Goal: Task Accomplishment & Management: Use online tool/utility

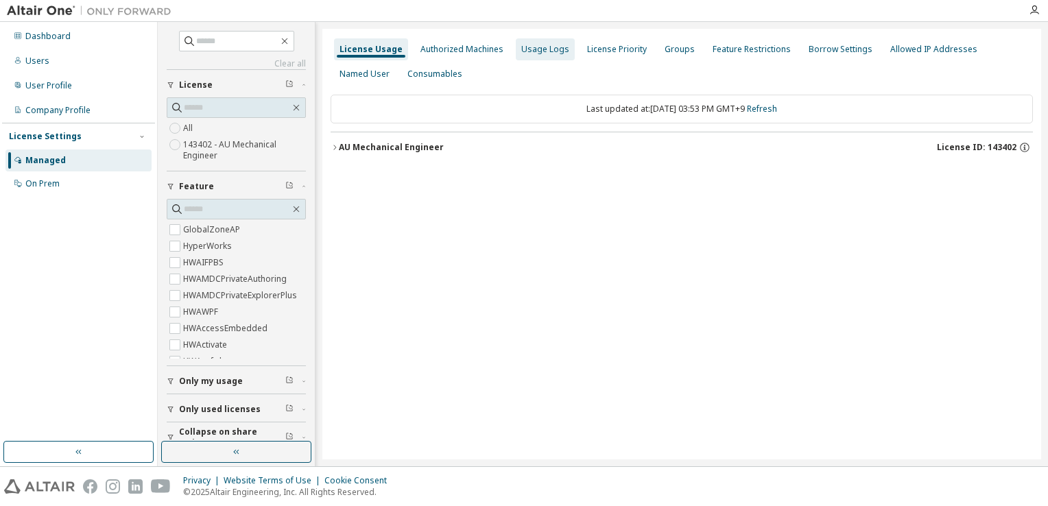
click at [546, 51] on div "Usage Logs" at bounding box center [545, 49] width 48 height 11
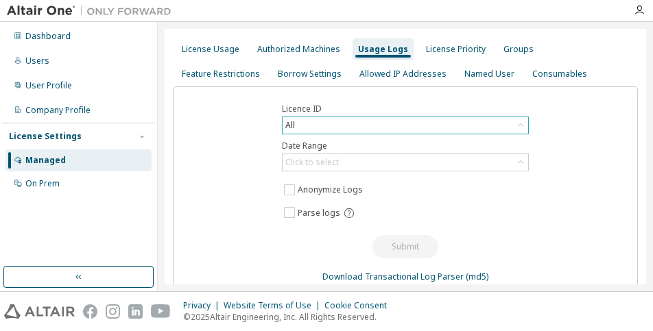
click at [516, 127] on icon at bounding box center [521, 126] width 14 height 14
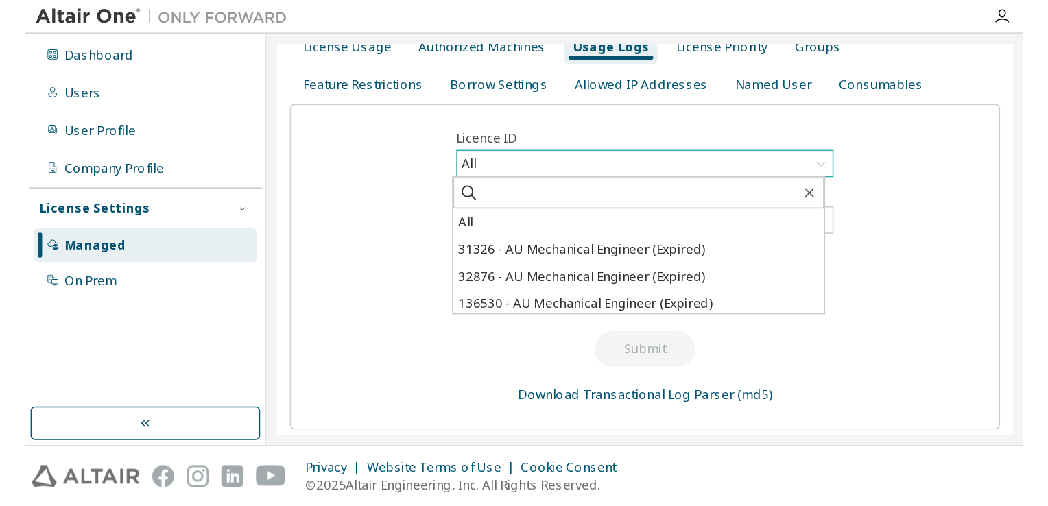
scroll to position [23, 0]
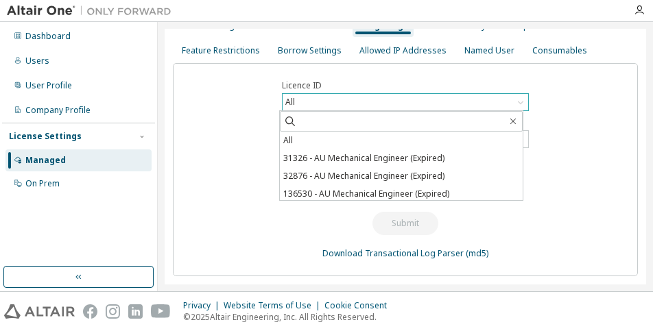
click at [577, 93] on div "Licence ID All All 31326 - AU Mechanical Engineer (Expired) 32876 - AU Mechanic…" at bounding box center [405, 169] width 465 height 213
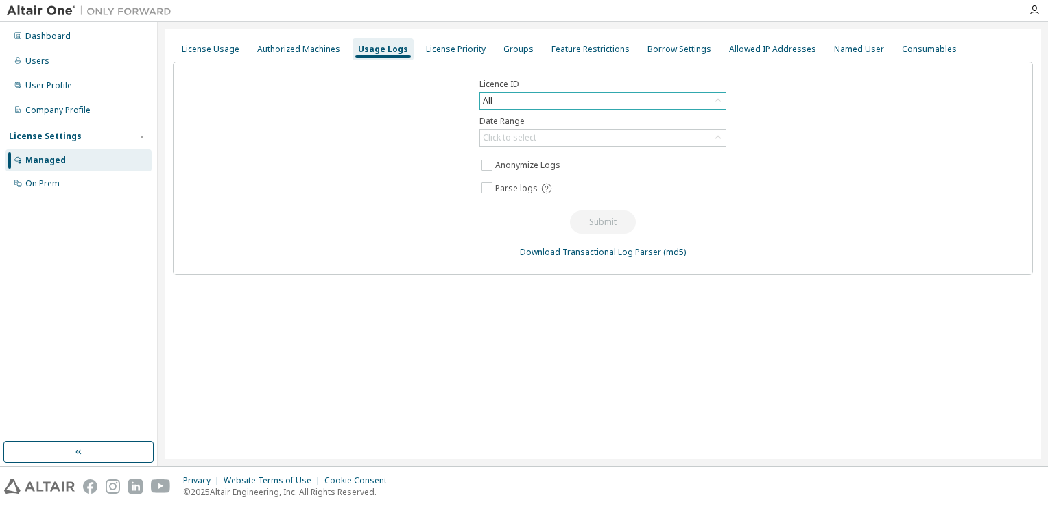
scroll to position [0, 0]
click at [720, 104] on icon at bounding box center [718, 101] width 14 height 14
click at [849, 137] on div "Licence ID All All 31326 - AU Mechanical Engineer (Expired) 32876 - AU Mechanic…" at bounding box center [603, 168] width 860 height 213
click at [716, 98] on icon at bounding box center [718, 101] width 14 height 14
click at [795, 106] on div "Licence ID All All 31326 - AU Mechanical Engineer (Expired) 32876 - AU Mechanic…" at bounding box center [603, 168] width 860 height 213
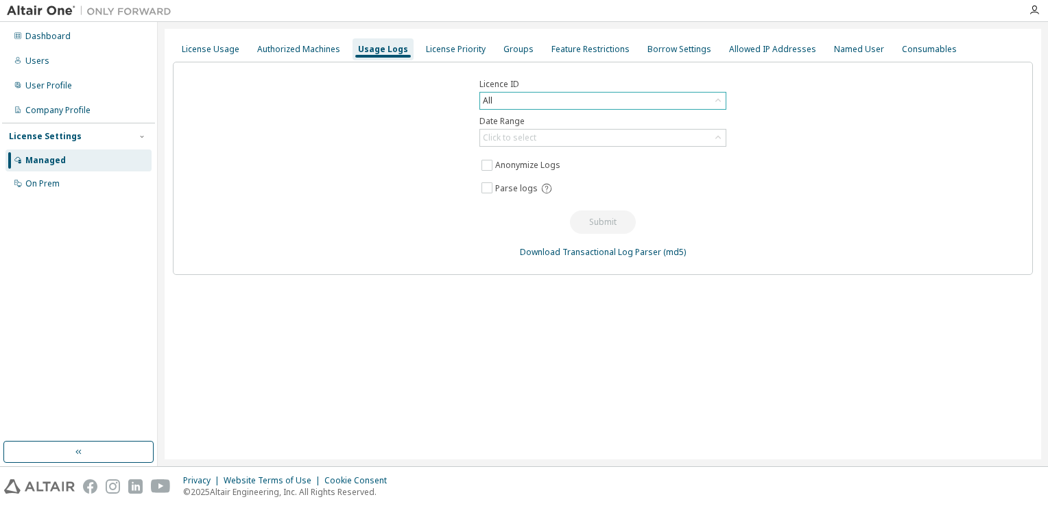
click at [719, 99] on icon at bounding box center [717, 100] width 5 height 3
click at [492, 101] on div "All" at bounding box center [488, 100] width 14 height 15
click at [718, 139] on icon at bounding box center [718, 138] width 14 height 14
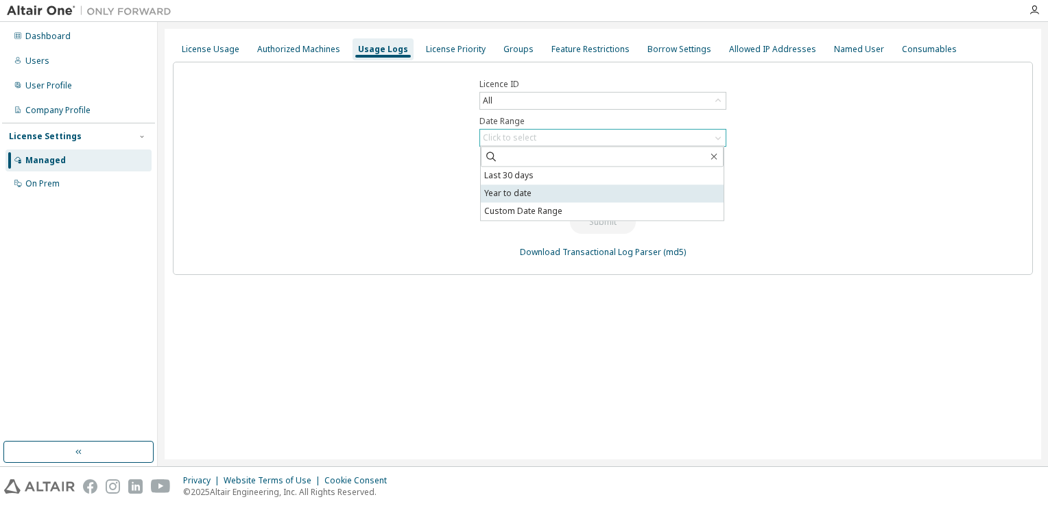
click at [583, 197] on li "Year to date" at bounding box center [602, 194] width 243 height 18
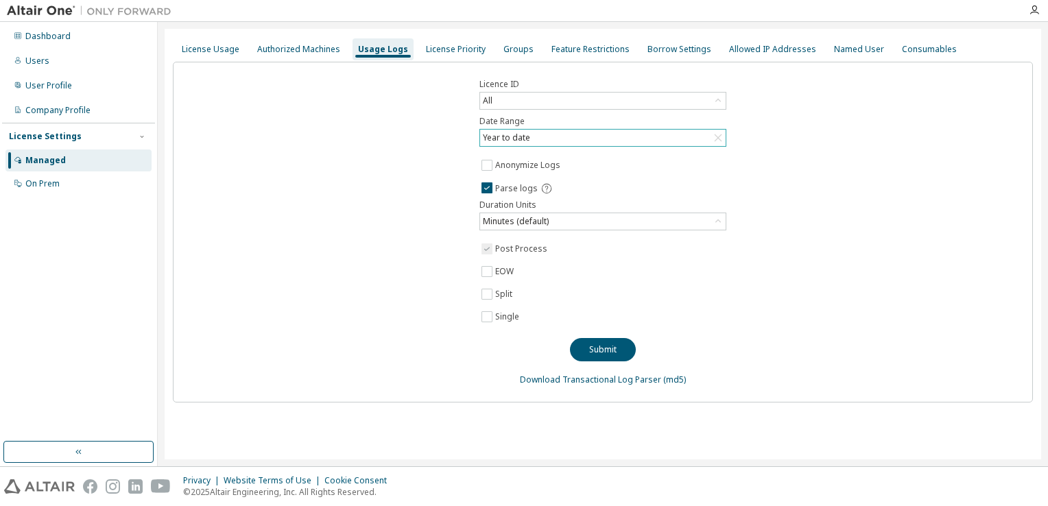
click at [426, 239] on div "Licence ID All Date Range Year to date Anonymize Logs Parse logs Duration Units…" at bounding box center [603, 232] width 860 height 341
click at [720, 220] on icon at bounding box center [718, 222] width 14 height 14
click at [665, 283] on li "Hours" at bounding box center [602, 277] width 243 height 18
click at [790, 246] on div "Licence ID All Date Range Year to date Anonymize Logs Parse logs Duration Units…" at bounding box center [603, 232] width 860 height 341
click at [615, 355] on button "Submit" at bounding box center [603, 349] width 66 height 23
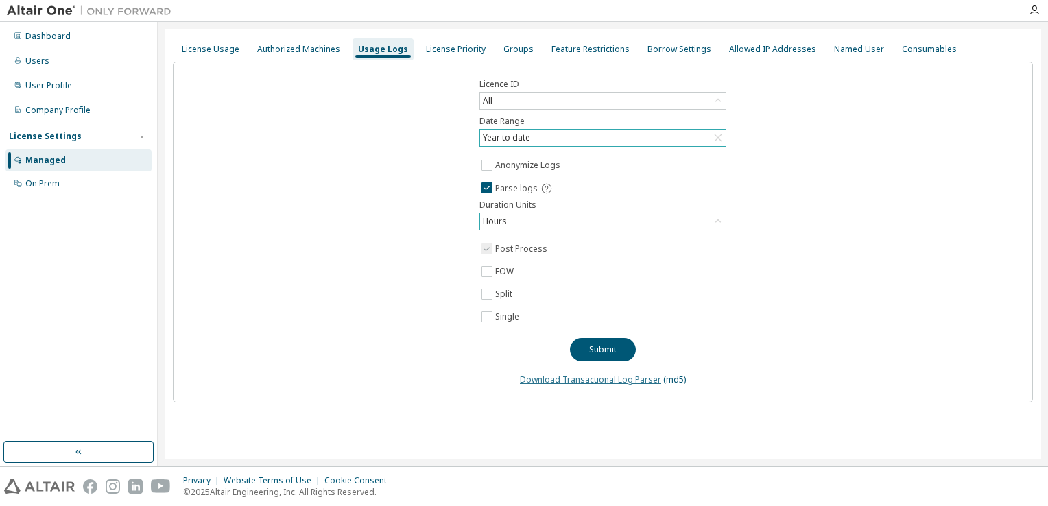
click at [560, 379] on link "Download Transactional Log Parser" at bounding box center [590, 380] width 141 height 12
click at [316, 300] on div "Licence ID All Date Range Year to date Anonymize Logs Parse logs Duration Units…" at bounding box center [603, 232] width 860 height 341
click at [722, 141] on icon at bounding box center [718, 138] width 14 height 14
click at [723, 141] on icon at bounding box center [718, 138] width 14 height 14
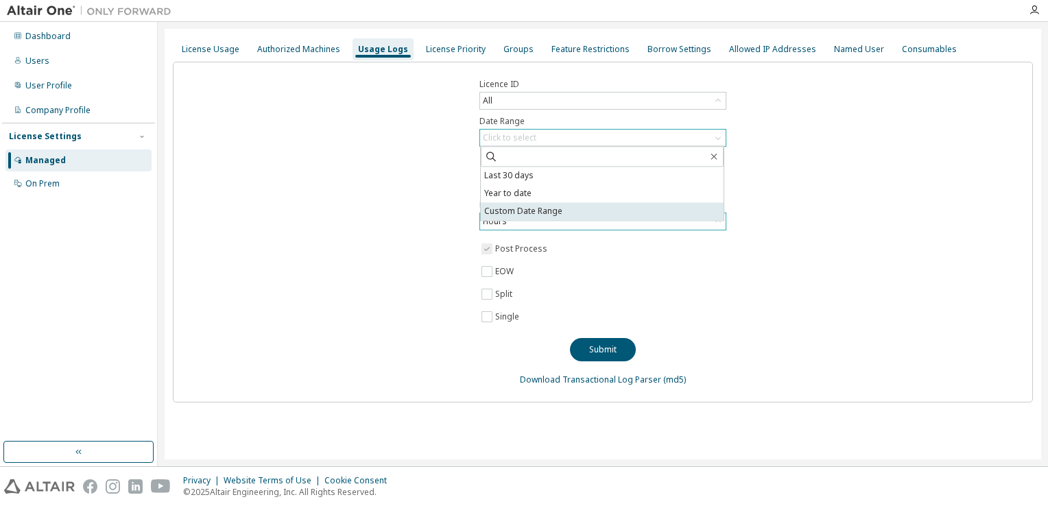
click at [632, 207] on li "Custom Date Range" at bounding box center [602, 211] width 243 height 18
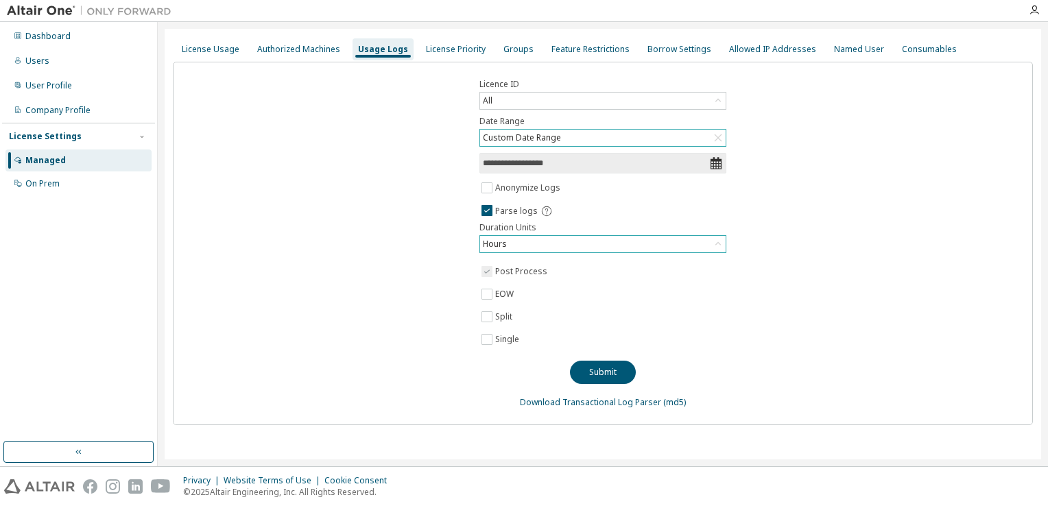
click at [637, 166] on input "**********" at bounding box center [596, 163] width 226 height 14
select select "*"
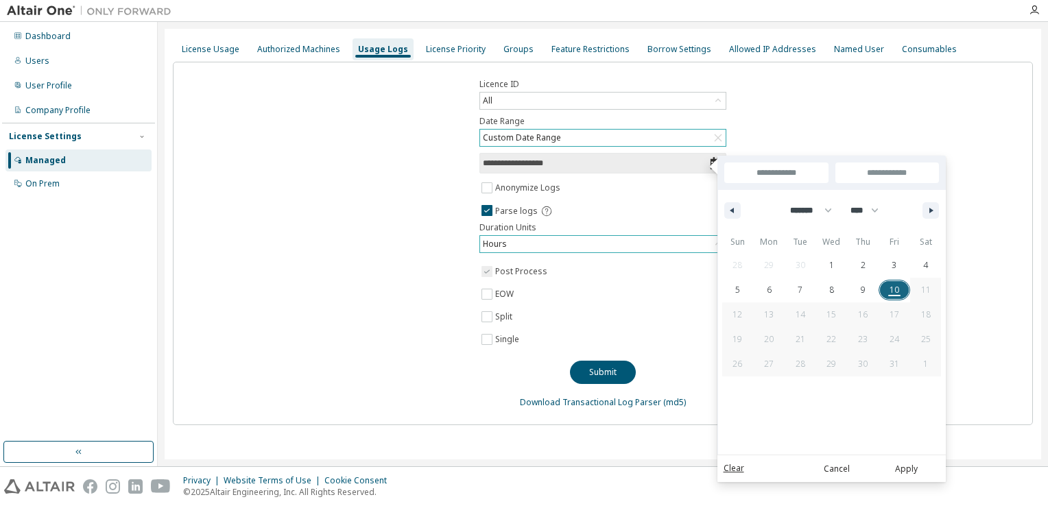
click at [704, 166] on input "**********" at bounding box center [596, 163] width 226 height 14
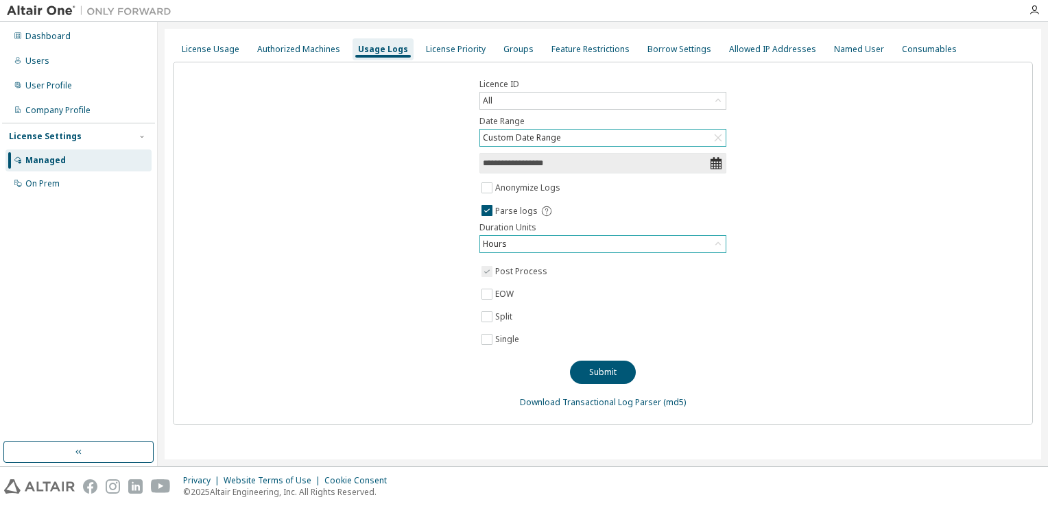
click at [713, 166] on icon at bounding box center [716, 163] width 14 height 14
click at [697, 166] on input "**********" at bounding box center [596, 163] width 226 height 14
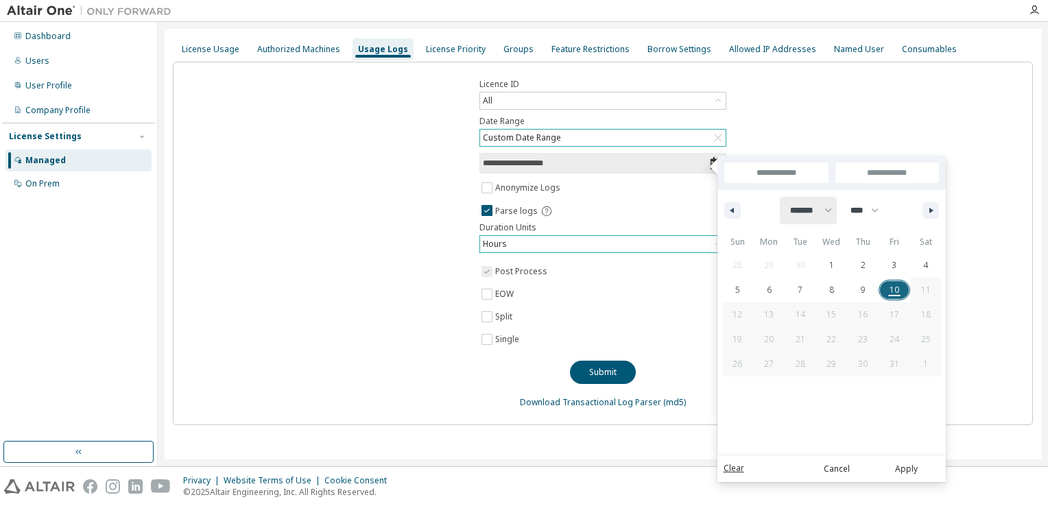
click at [833, 213] on select "******* ******** ***** ***** *** **** **** ****** ********* ******* ******** **…" at bounding box center [808, 210] width 57 height 27
click at [804, 171] on input "**********" at bounding box center [776, 173] width 104 height 21
click at [732, 215] on button "button" at bounding box center [732, 210] width 16 height 16
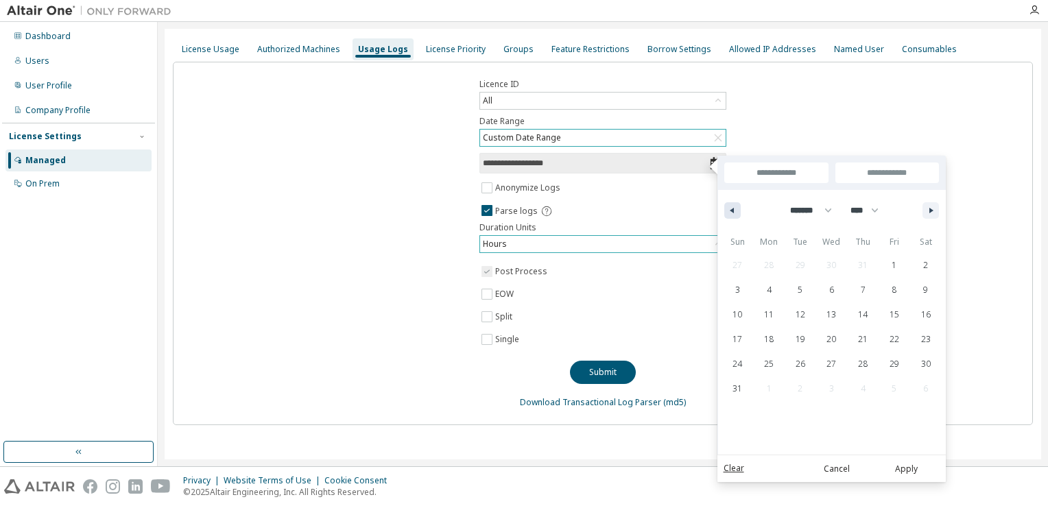
click at [732, 215] on button "button" at bounding box center [732, 210] width 16 height 16
select select "*"
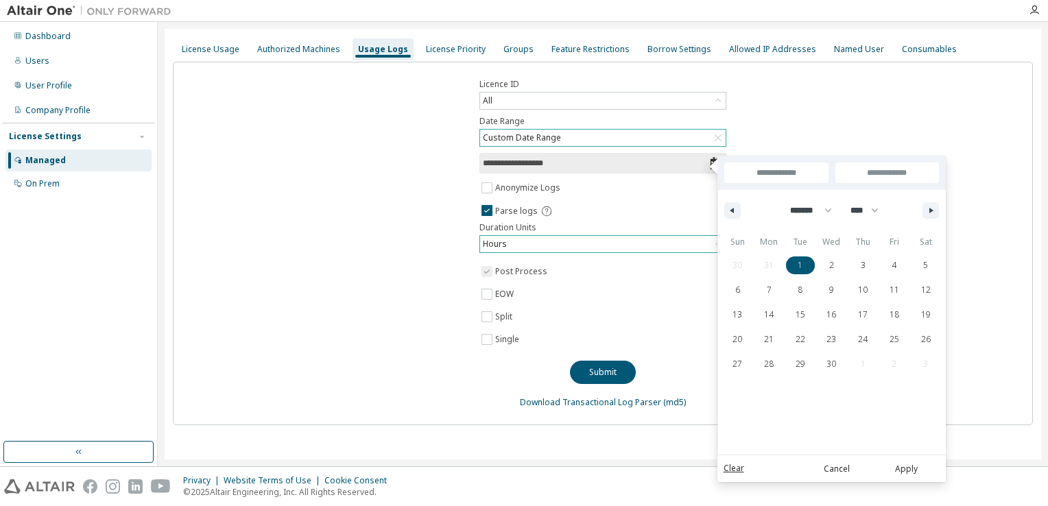
click at [793, 267] on span "1" at bounding box center [801, 266] width 32 height 18
type input "*"
type input "**********"
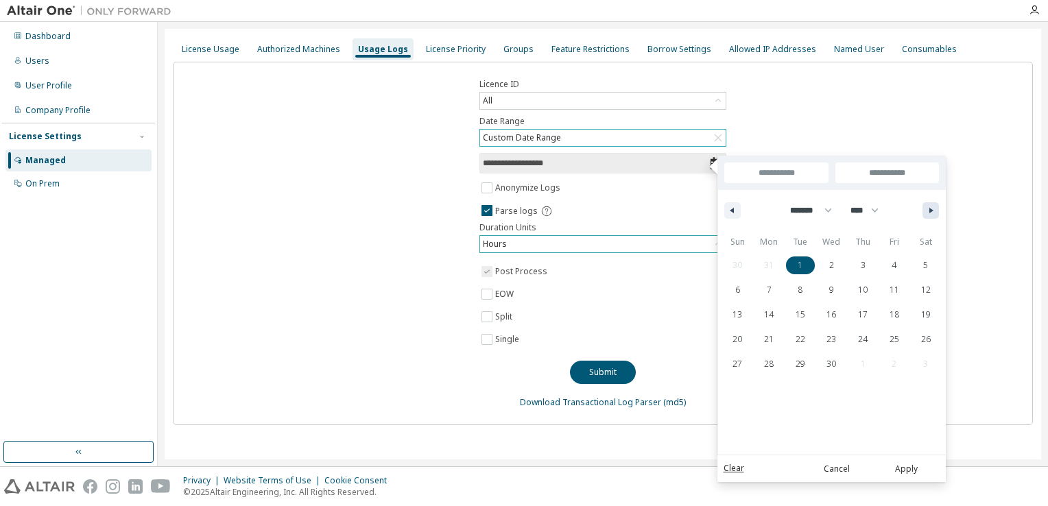
click at [930, 211] on icon "button" at bounding box center [933, 210] width 7 height 5
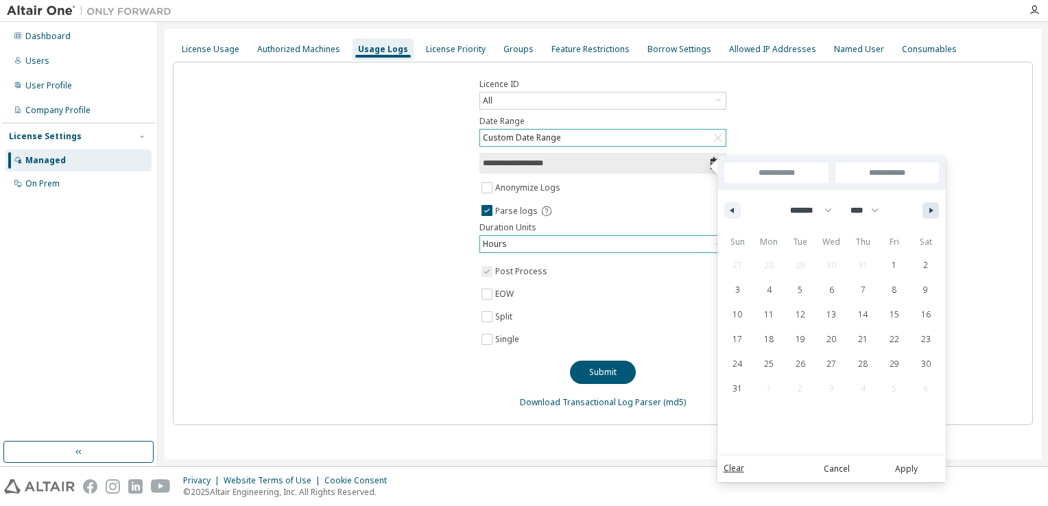
select select "*"
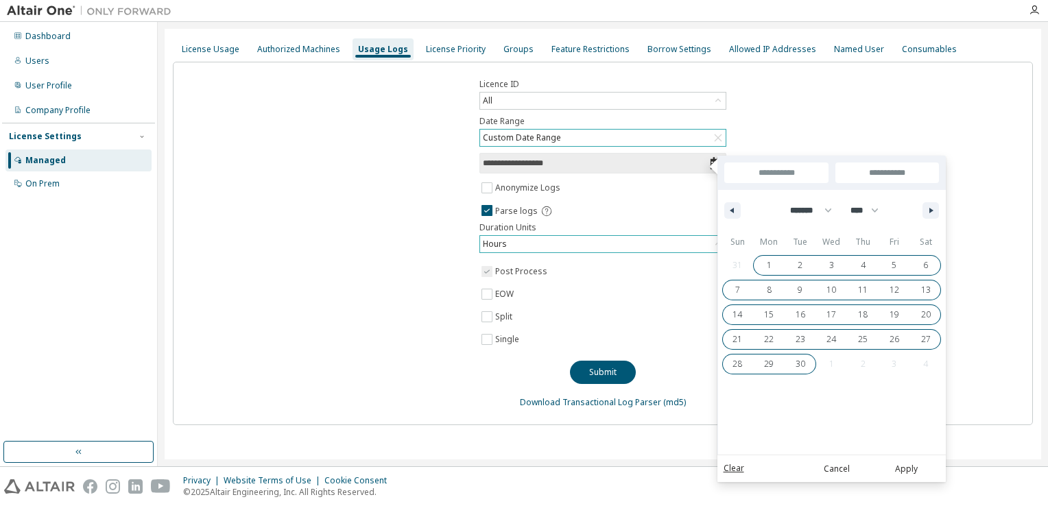
click at [797, 363] on span "30" at bounding box center [801, 364] width 10 height 25
type input "**********"
select select "*"
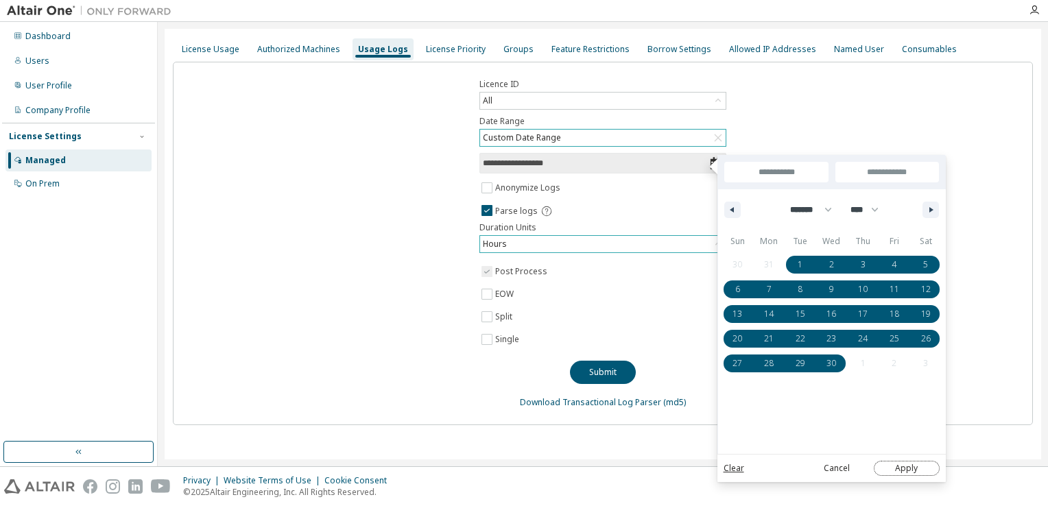
click at [908, 471] on button "Apply" at bounding box center [907, 468] width 66 height 15
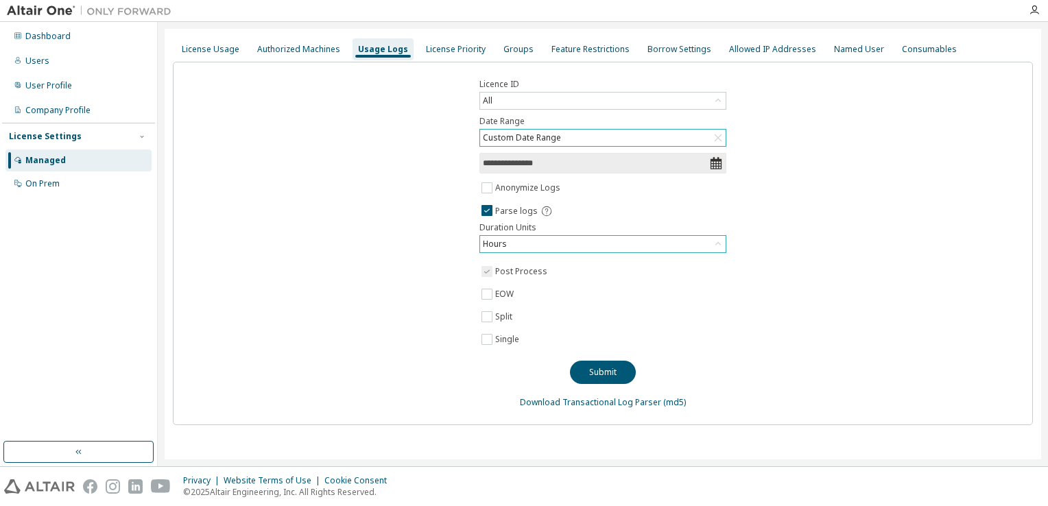
click at [718, 242] on icon at bounding box center [718, 244] width 14 height 14
click at [611, 369] on button "Submit" at bounding box center [603, 372] width 66 height 23
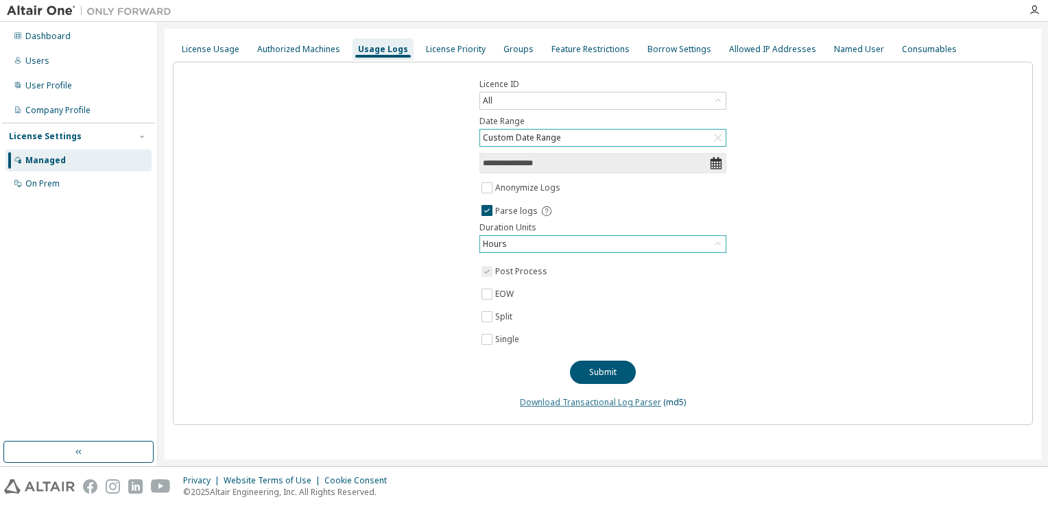
click at [609, 402] on link "Download Transactional Log Parser" at bounding box center [590, 403] width 141 height 12
click at [601, 367] on button "Submit" at bounding box center [603, 372] width 66 height 23
click at [609, 399] on link "Download Transactional Log Parser" at bounding box center [590, 403] width 141 height 12
click at [718, 246] on icon at bounding box center [718, 244] width 14 height 14
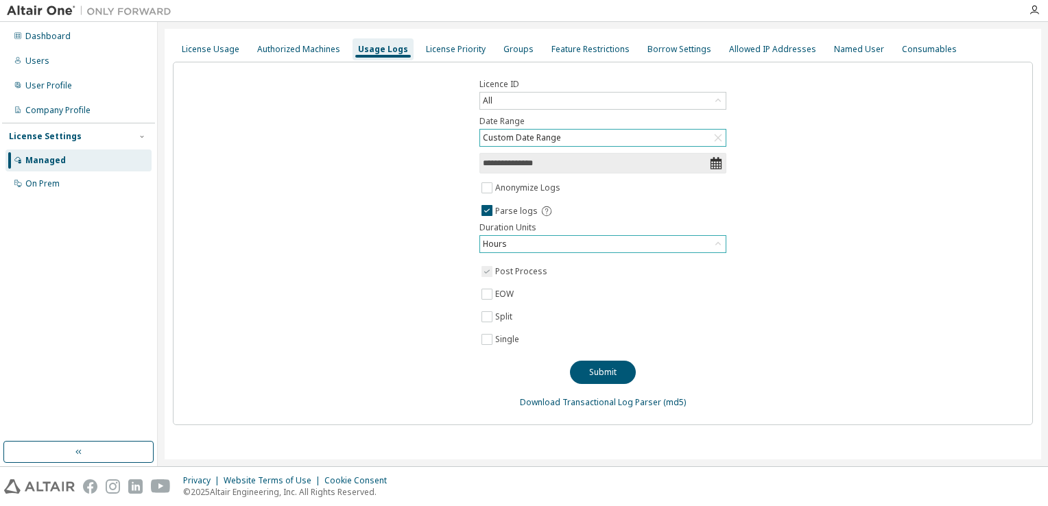
click at [823, 175] on div "**********" at bounding box center [603, 244] width 860 height 364
click at [719, 139] on icon at bounding box center [718, 138] width 14 height 14
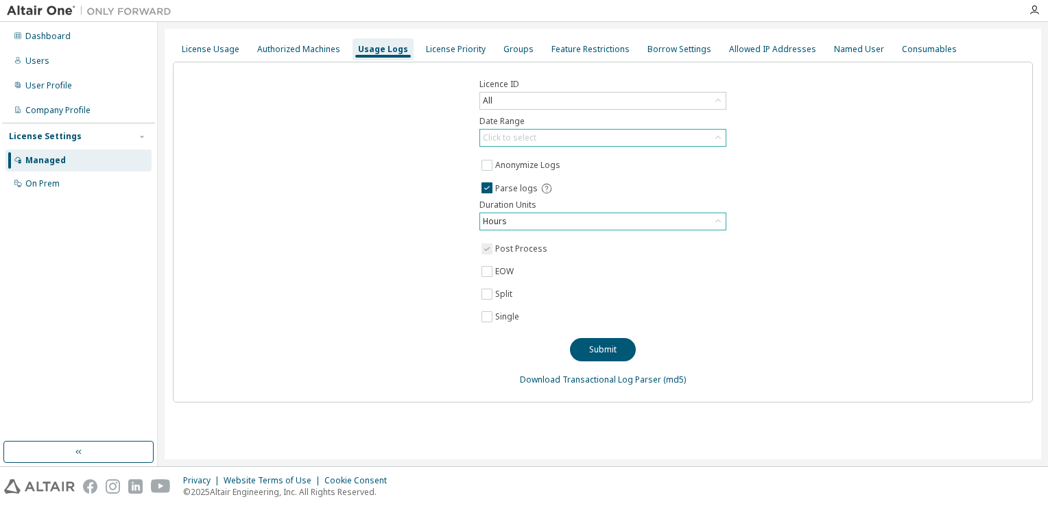
click at [719, 139] on icon at bounding box center [718, 138] width 14 height 14
click at [608, 209] on li "Custom Date Range" at bounding box center [602, 211] width 243 height 18
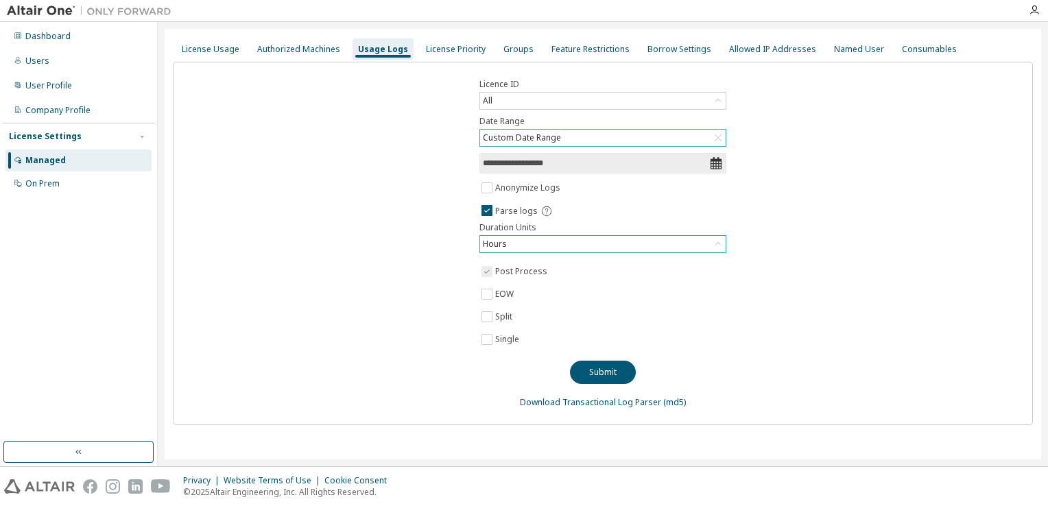
click at [831, 174] on div "**********" at bounding box center [603, 244] width 860 height 364
click at [514, 292] on label "EOW" at bounding box center [505, 294] width 21 height 16
click at [715, 167] on icon at bounding box center [716, 163] width 14 height 14
click at [715, 163] on icon at bounding box center [716, 163] width 14 height 14
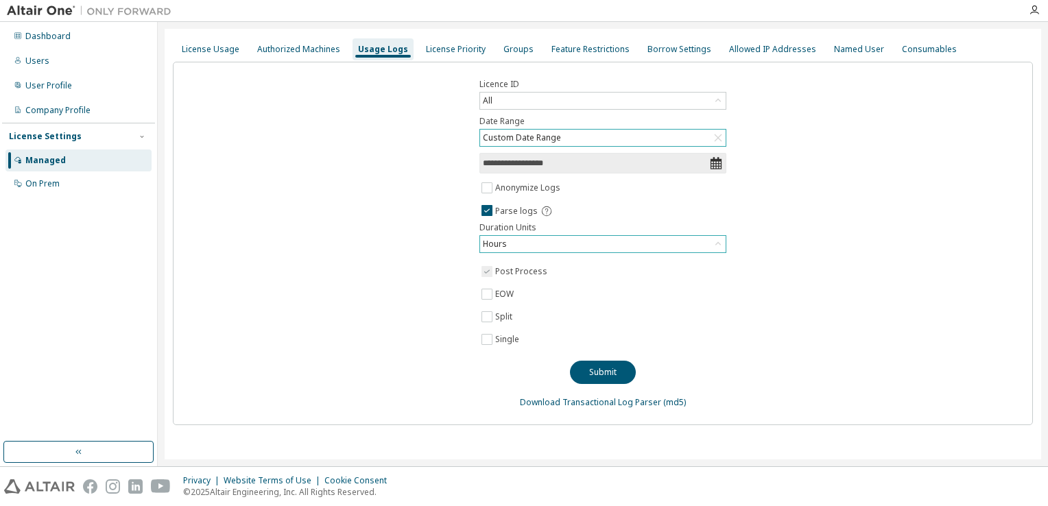
click at [533, 166] on input "**********" at bounding box center [596, 163] width 226 height 14
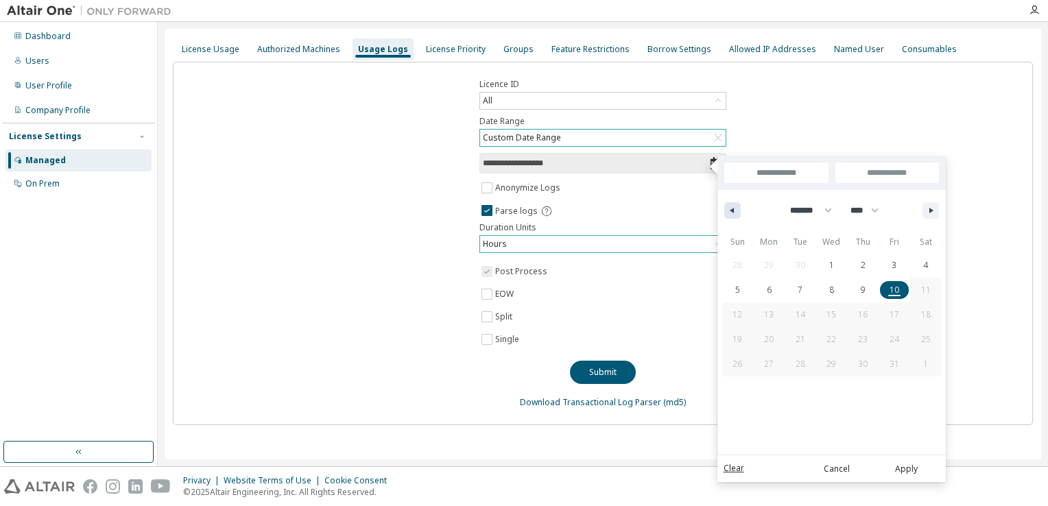
click at [729, 212] on icon "button" at bounding box center [730, 210] width 7 height 5
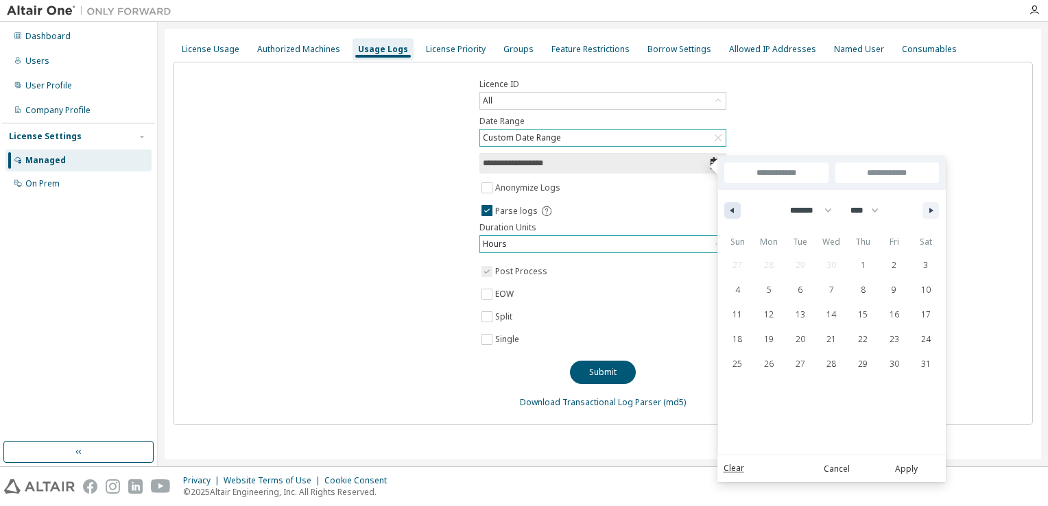
click at [729, 212] on icon "button" at bounding box center [730, 210] width 7 height 5
select select "*"
click at [798, 262] on span "1" at bounding box center [800, 265] width 5 height 25
type input "*"
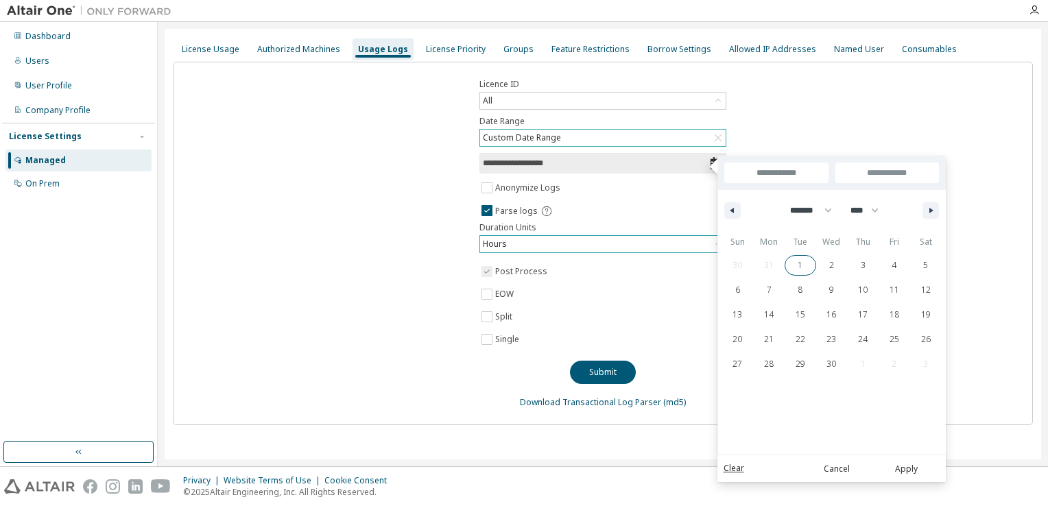
type input "**********"
click at [924, 213] on button "button" at bounding box center [931, 210] width 16 height 16
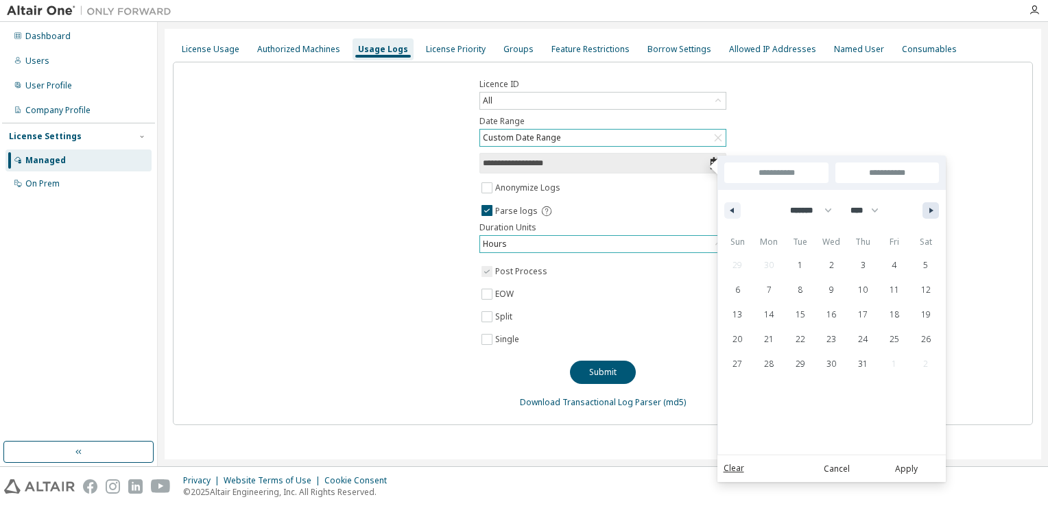
click at [924, 213] on button "button" at bounding box center [931, 210] width 16 height 16
select select "*"
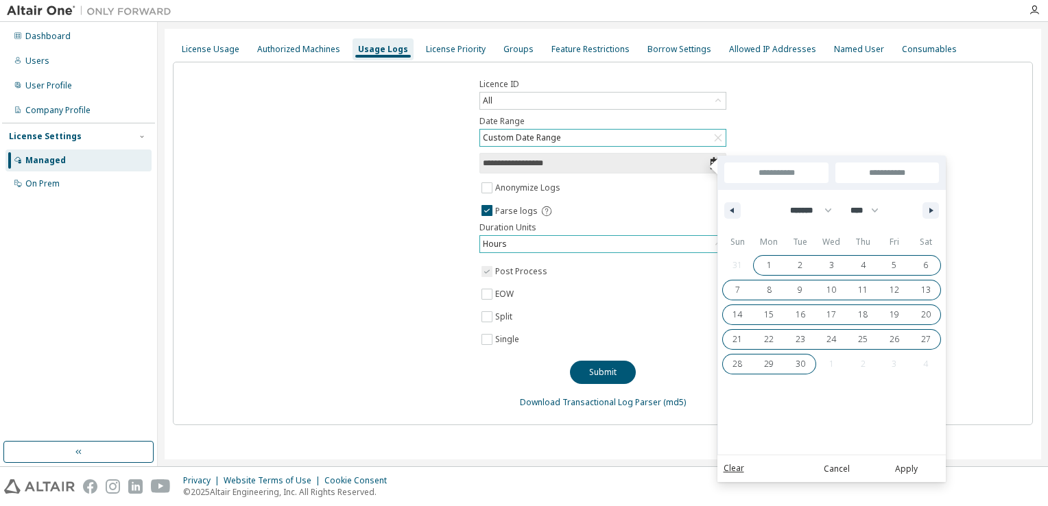
click at [798, 366] on span "30" at bounding box center [801, 364] width 10 height 25
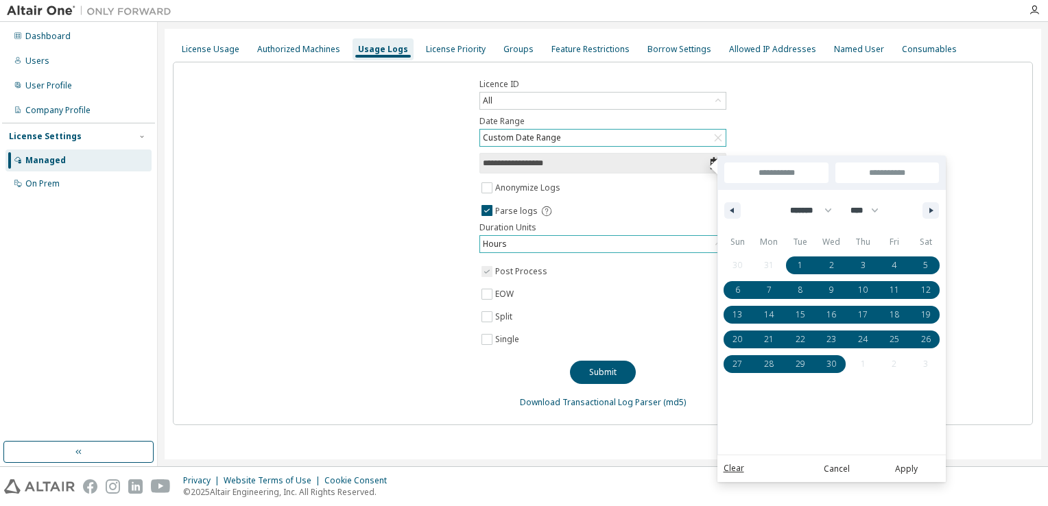
type input "**********"
select select "*"
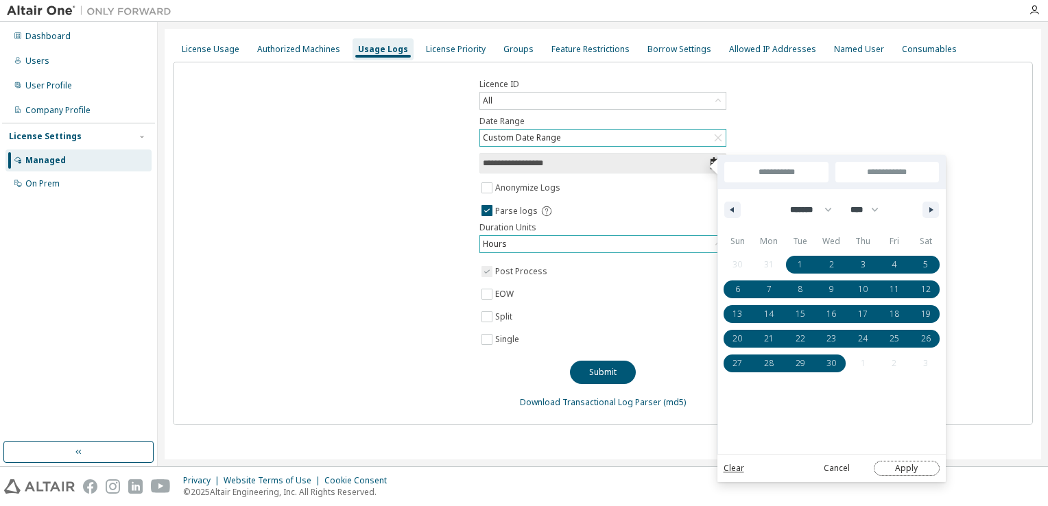
click at [908, 469] on button "Apply" at bounding box center [907, 468] width 66 height 15
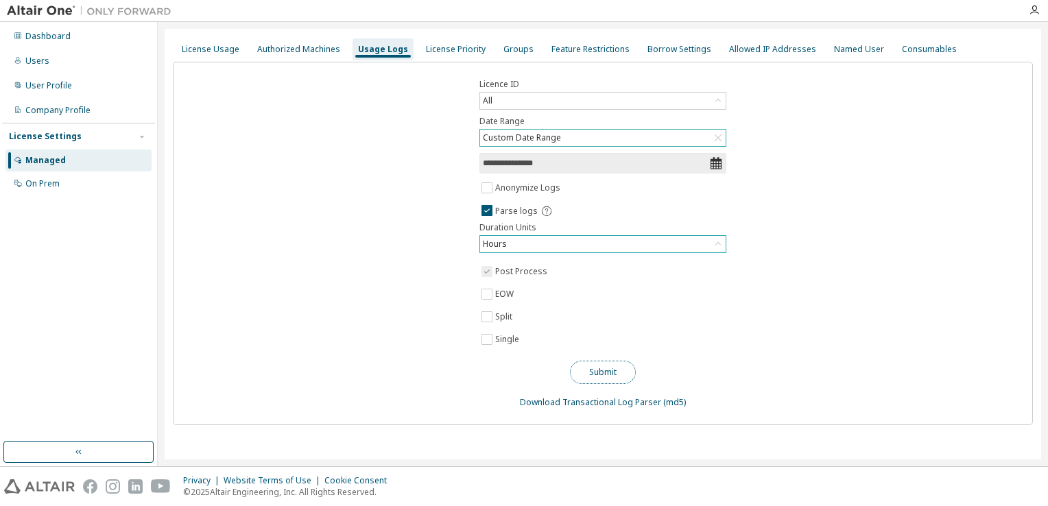
click at [614, 369] on button "Submit" at bounding box center [603, 372] width 66 height 23
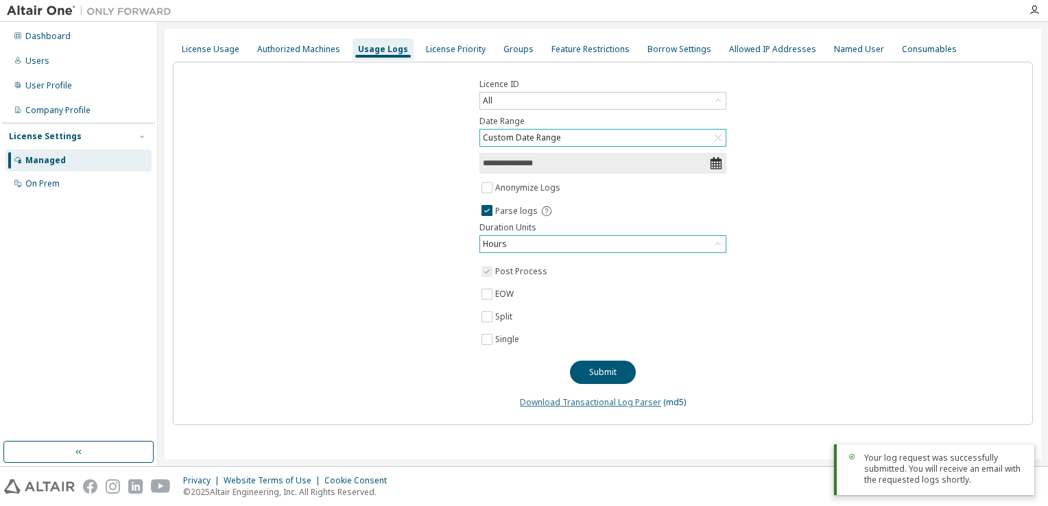
click at [635, 402] on link "Download Transactional Log Parser" at bounding box center [590, 403] width 141 height 12
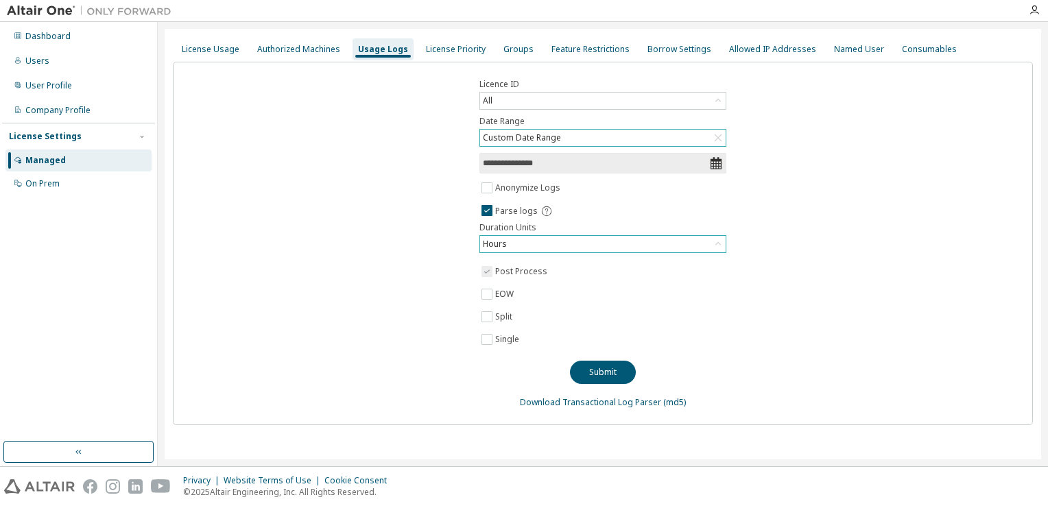
click at [716, 141] on icon at bounding box center [718, 138] width 14 height 14
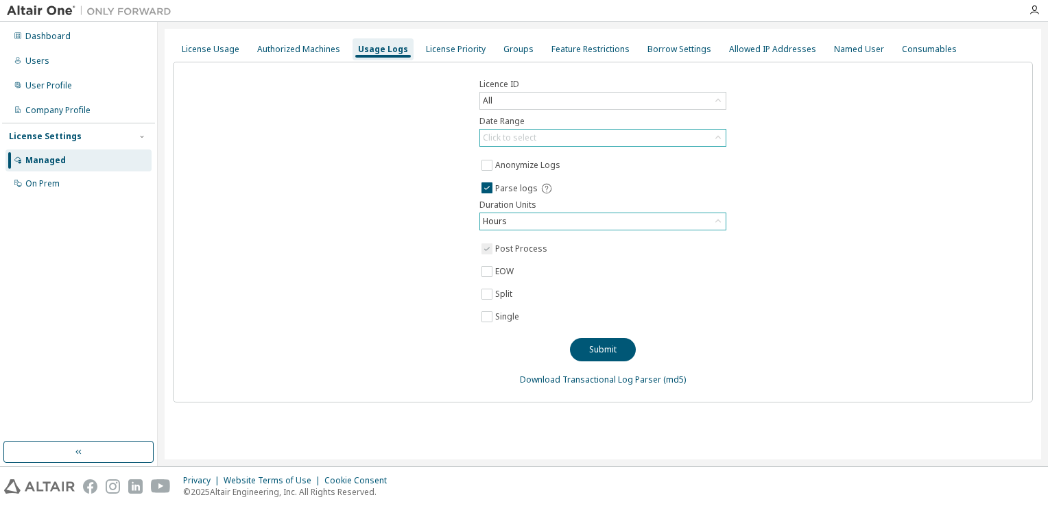
click at [716, 141] on icon at bounding box center [718, 138] width 14 height 14
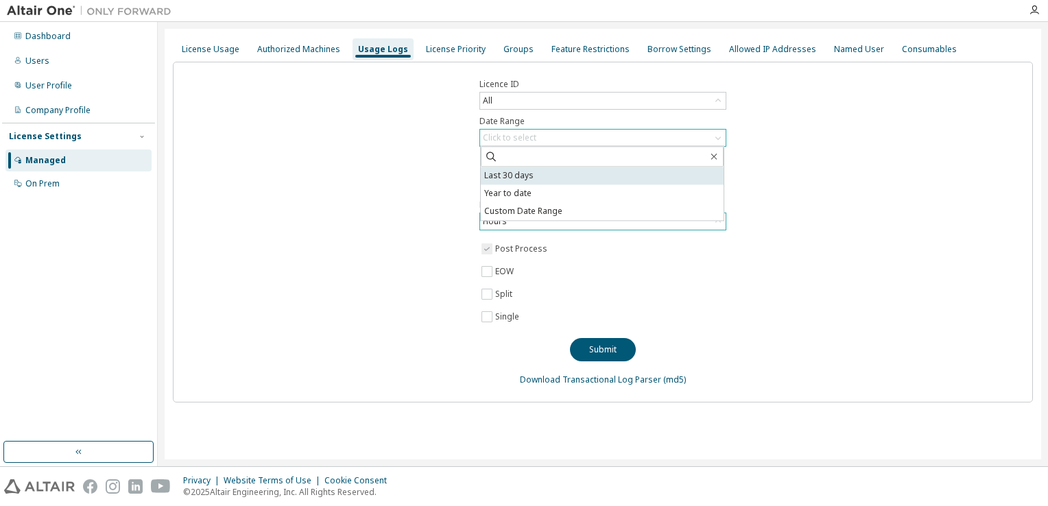
click at [527, 174] on li "Last 30 days" at bounding box center [602, 176] width 243 height 18
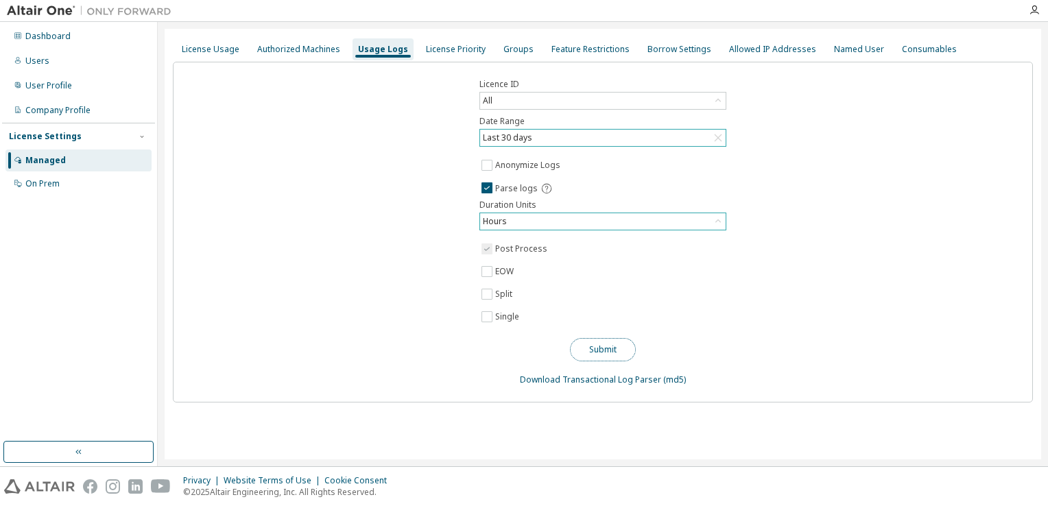
click at [611, 350] on button "Submit" at bounding box center [603, 349] width 66 height 23
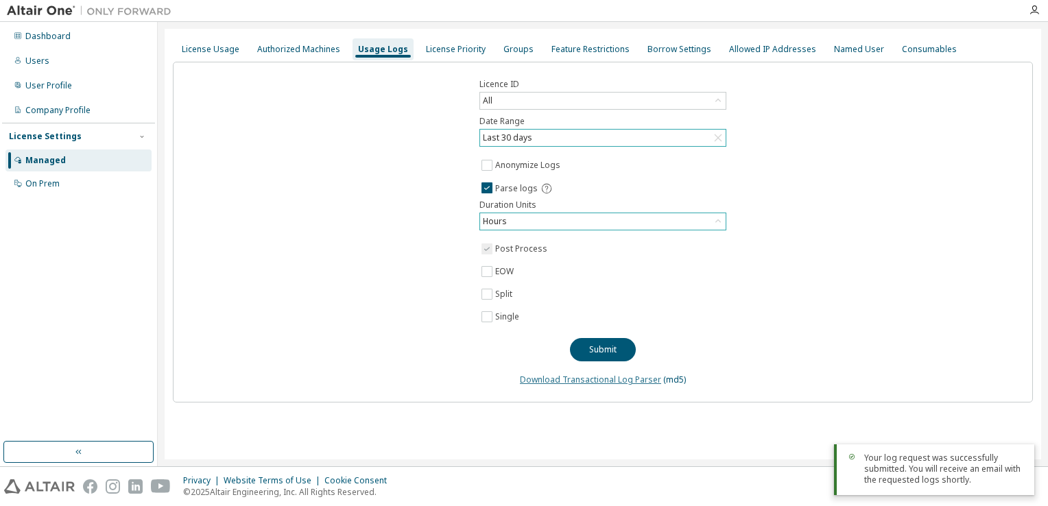
click at [615, 380] on link "Download Transactional Log Parser" at bounding box center [590, 380] width 141 height 12
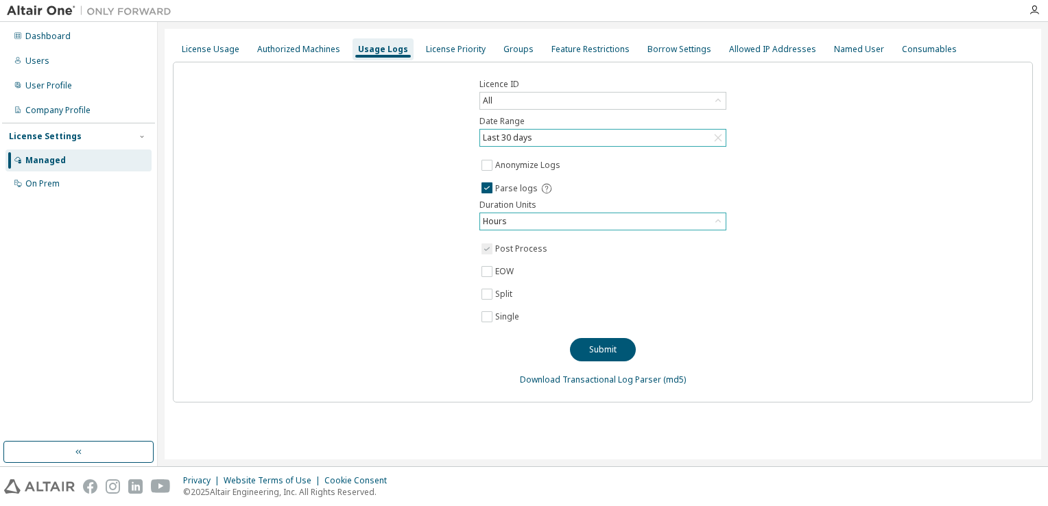
click at [329, 191] on div "Licence ID All Date Range Last 30 days Anonymize Logs Parse logs Duration Units…" at bounding box center [603, 232] width 860 height 341
click at [716, 98] on icon at bounding box center [718, 101] width 14 height 14
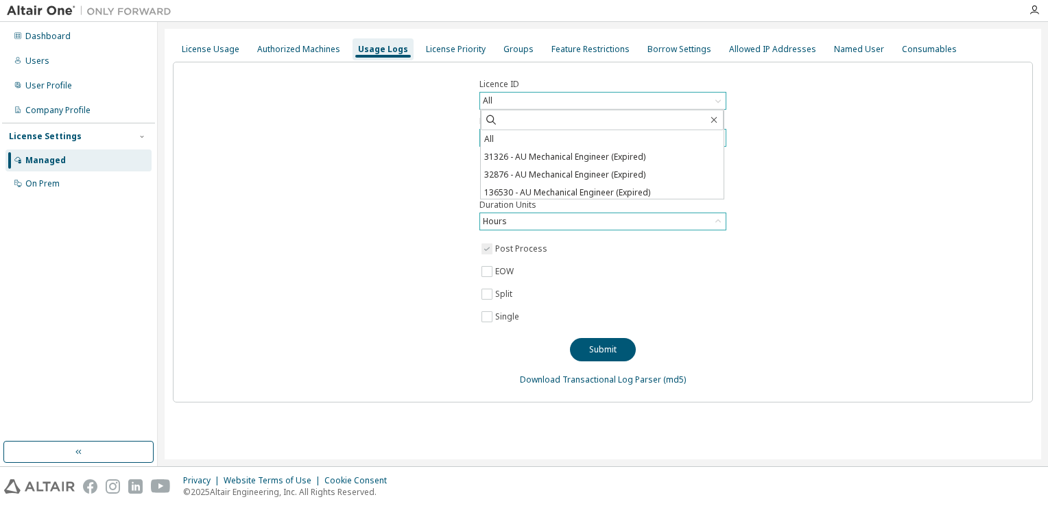
click at [801, 132] on div "Licence ID All All 31326 - AU Mechanical Engineer (Expired) 32876 - AU Mechanic…" at bounding box center [603, 232] width 860 height 341
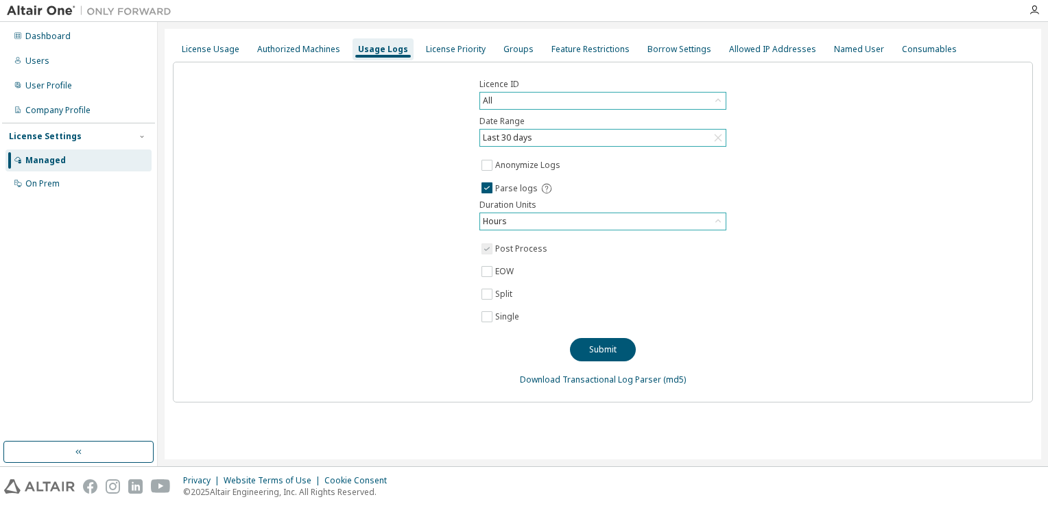
click at [502, 253] on label "Post Process" at bounding box center [522, 249] width 55 height 16
click at [721, 224] on icon at bounding box center [718, 222] width 14 height 14
click at [543, 272] on li "Hours" at bounding box center [602, 277] width 243 height 18
click at [716, 108] on div "All" at bounding box center [603, 101] width 246 height 16
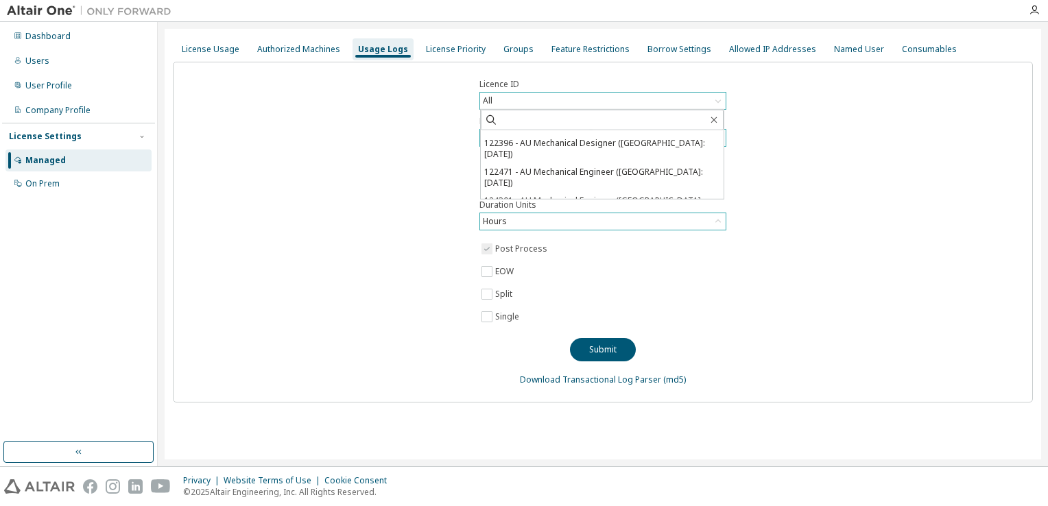
scroll to position [270, 0]
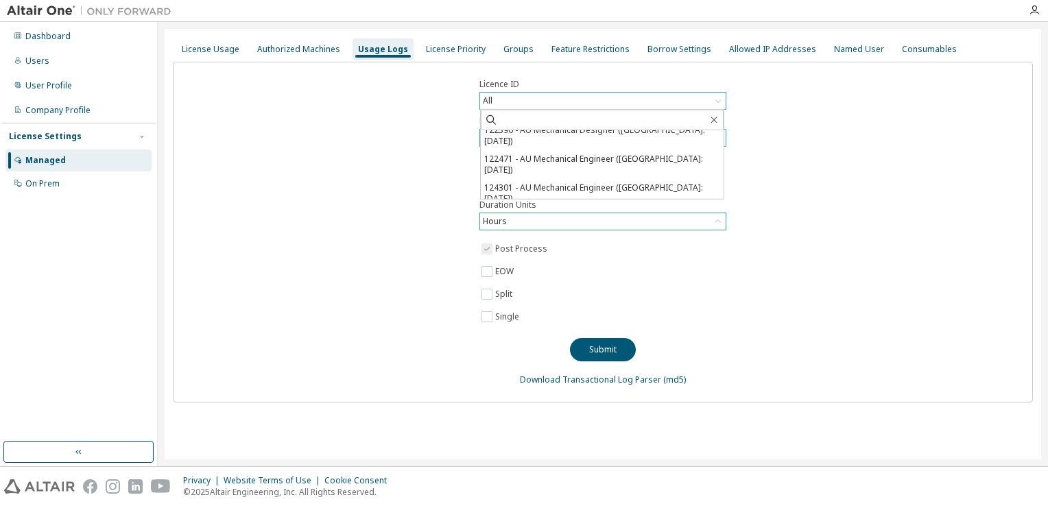
click at [681, 226] on li "137144 - AU Mechanical Engineer (Voided: 2025-05-19)" at bounding box center [602, 235] width 243 height 18
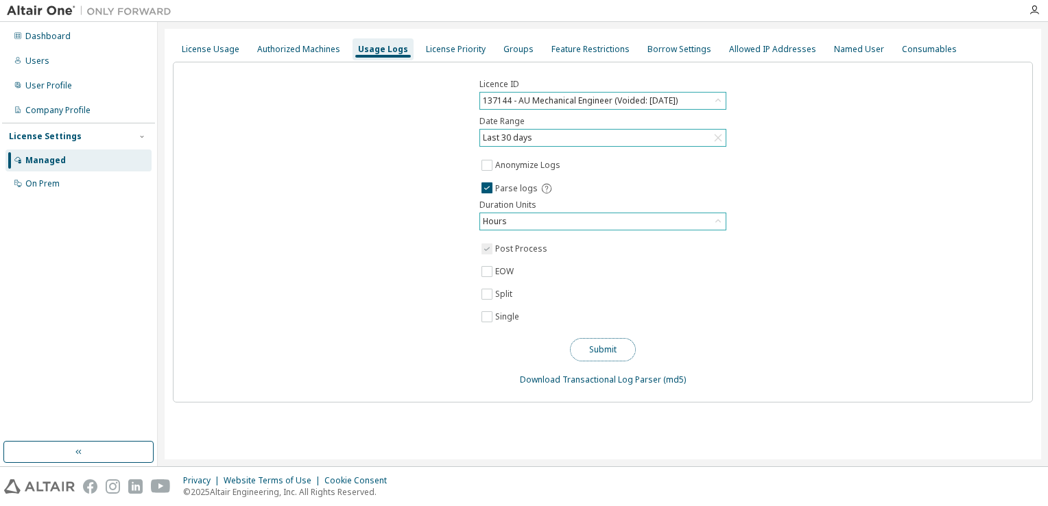
click at [606, 347] on button "Submit" at bounding box center [603, 349] width 66 height 23
click at [671, 380] on link "(md5)" at bounding box center [674, 380] width 23 height 12
click at [626, 279] on div "Licence ID 137144 - AU Mechanical Engineer (Voided: 2025-05-19) Date Range Last…" at bounding box center [603, 232] width 860 height 341
click at [719, 101] on icon at bounding box center [718, 101] width 14 height 14
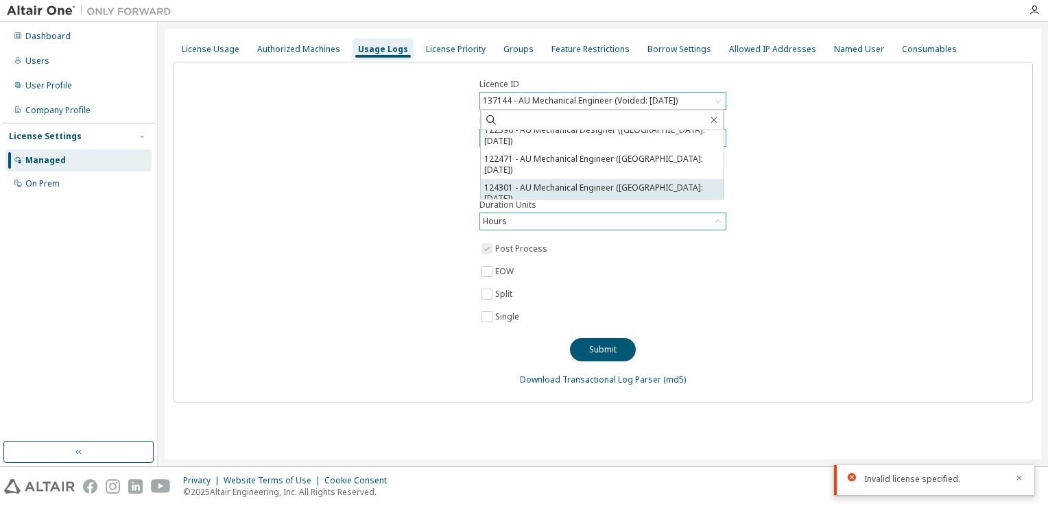
click at [628, 179] on li "124301 - AU Mechanical Engineer (Voided: 2024-12-15)" at bounding box center [602, 193] width 243 height 29
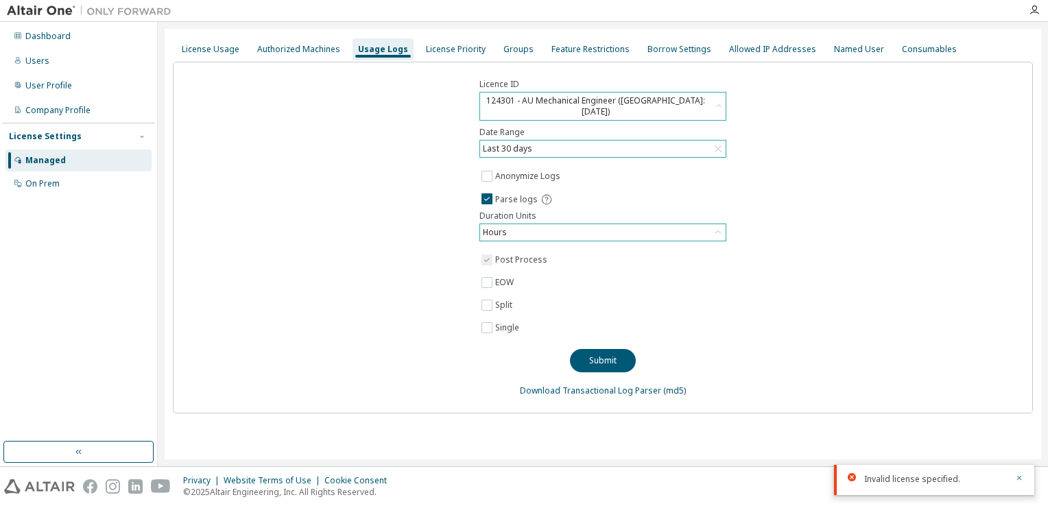
click at [812, 165] on div "Licence ID 124301 - AU Mechanical Engineer (Voided: 2024-12-15) Date Range Last…" at bounding box center [603, 238] width 860 height 352
click at [717, 142] on icon at bounding box center [718, 149] width 14 height 14
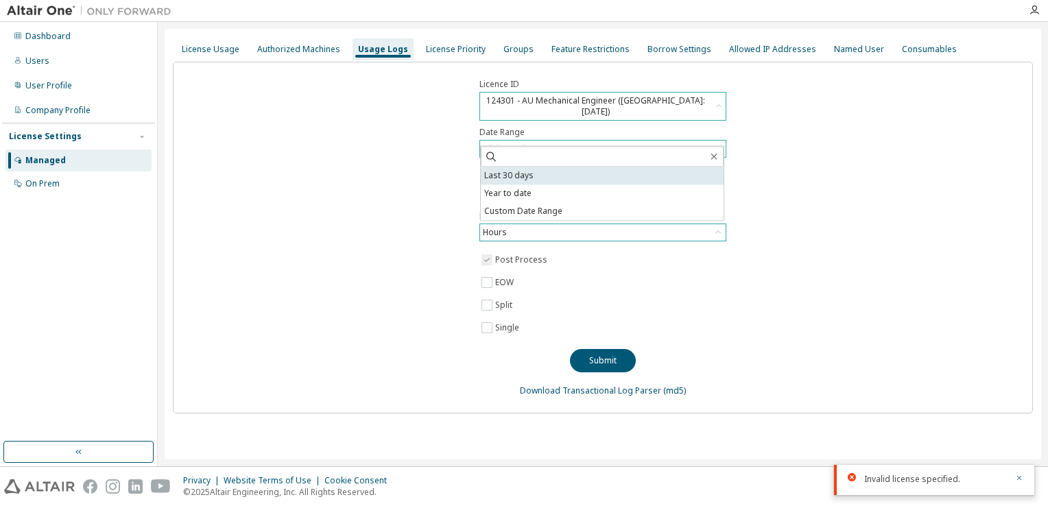
click at [591, 177] on li "Last 30 days" at bounding box center [602, 176] width 243 height 18
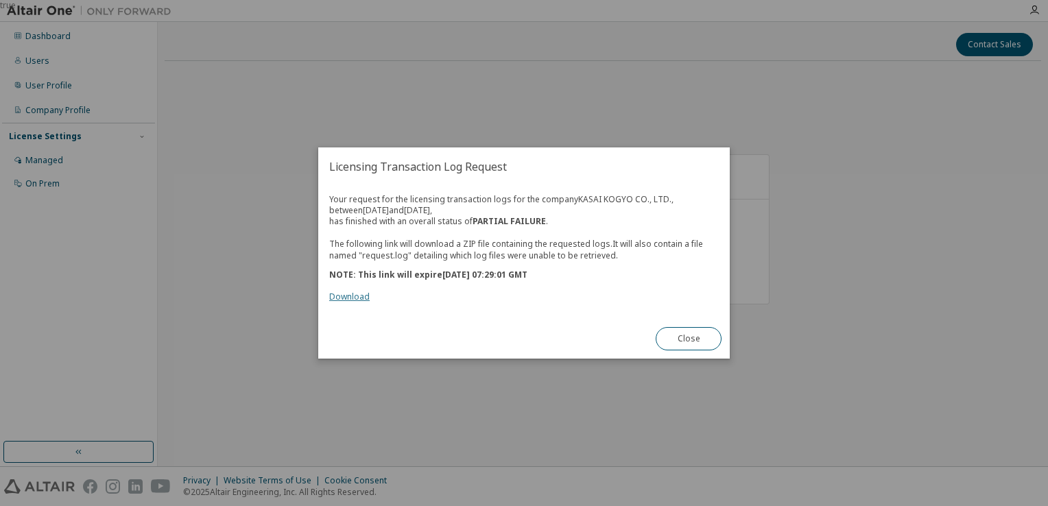
click at [363, 300] on link "Download" at bounding box center [349, 297] width 40 height 12
